Goal: Task Accomplishment & Management: Use online tool/utility

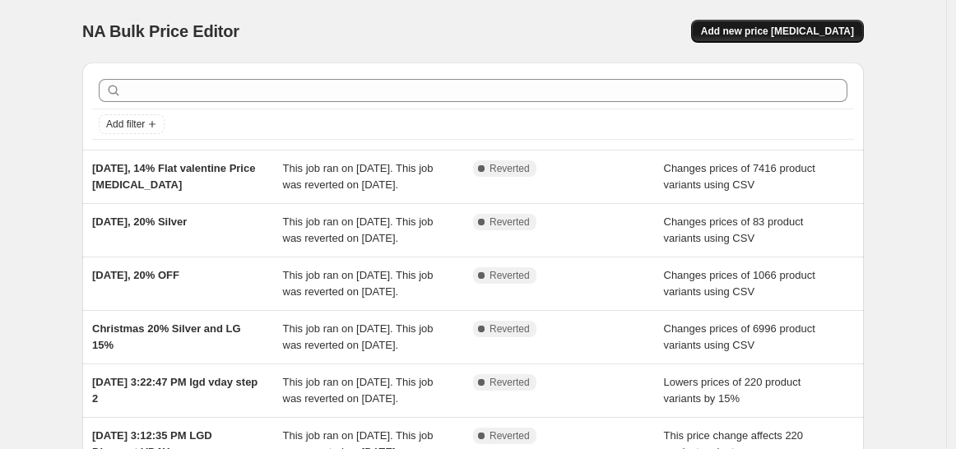
click at [800, 34] on span "Add new price [MEDICAL_DATA]" at bounding box center [777, 31] width 153 height 13
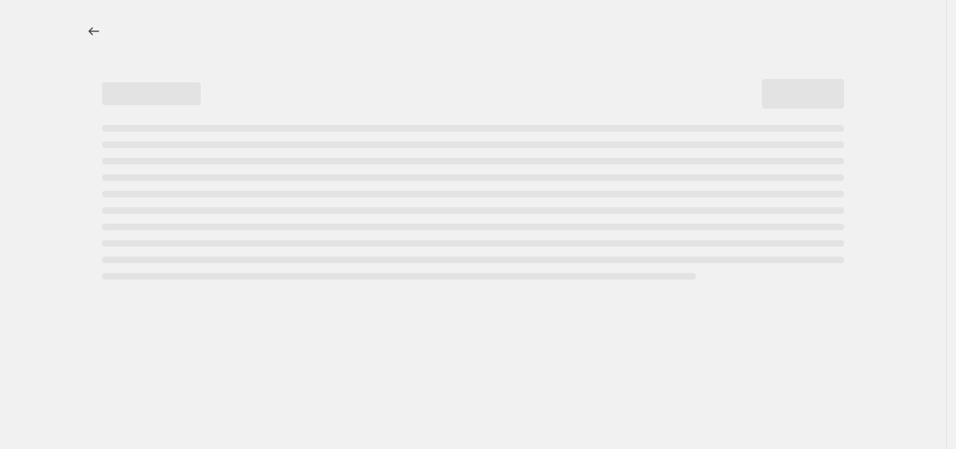
select select "percentage"
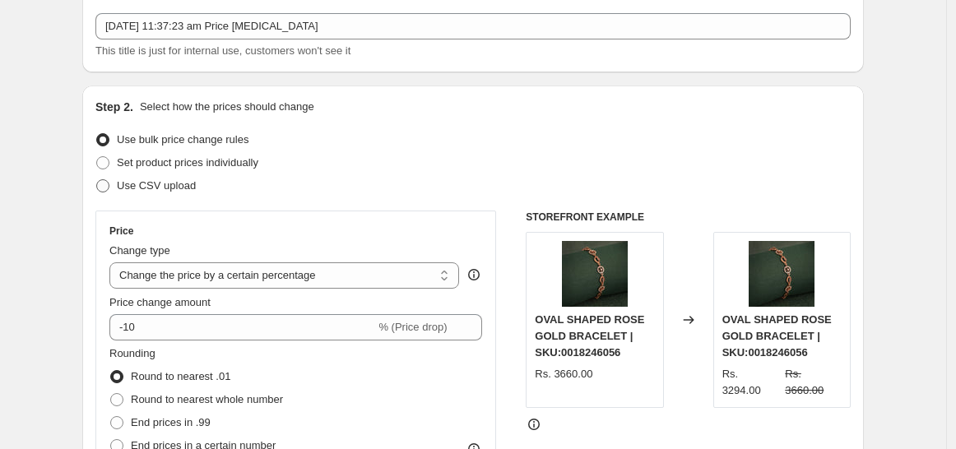
scroll to position [91, 0]
click at [174, 186] on span "Use CSV upload" at bounding box center [156, 186] width 79 height 12
click at [97, 181] on input "Use CSV upload" at bounding box center [96, 180] width 1 height 1
radio input "true"
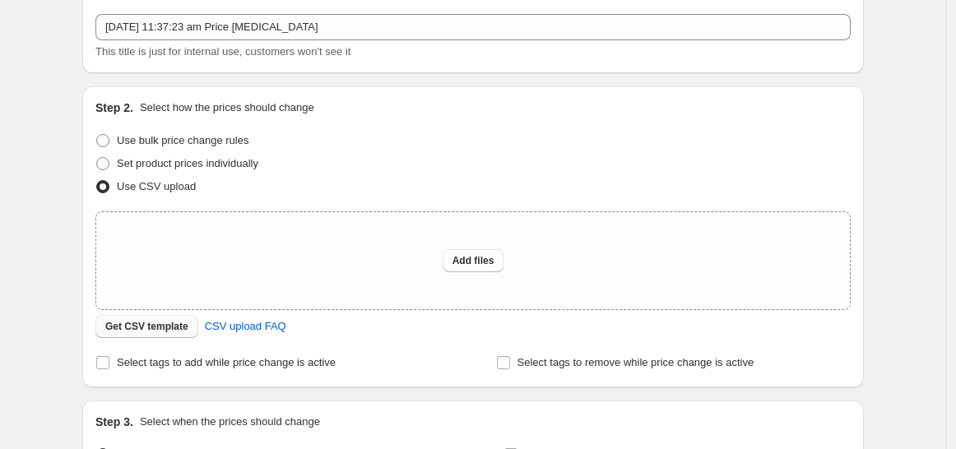
click at [152, 322] on span "Get CSV template" at bounding box center [146, 326] width 83 height 13
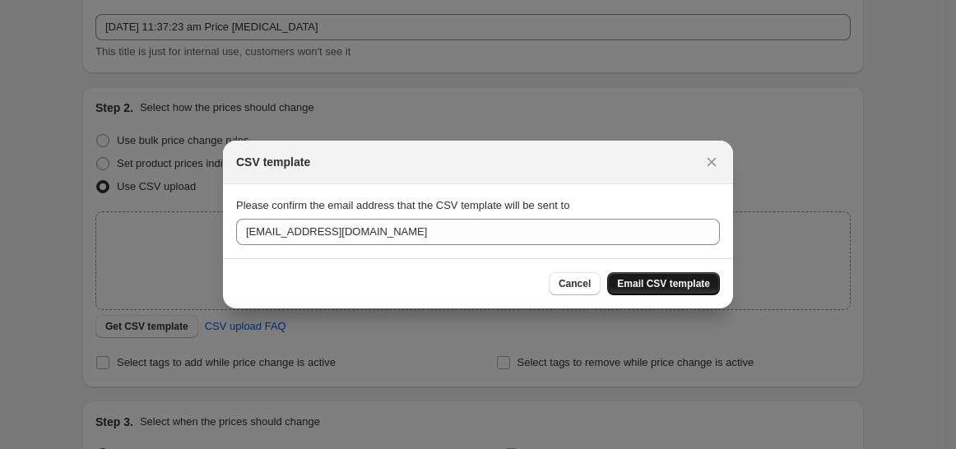
click at [645, 282] on span "Email CSV template" at bounding box center [663, 283] width 93 height 13
